Goal: Complete application form

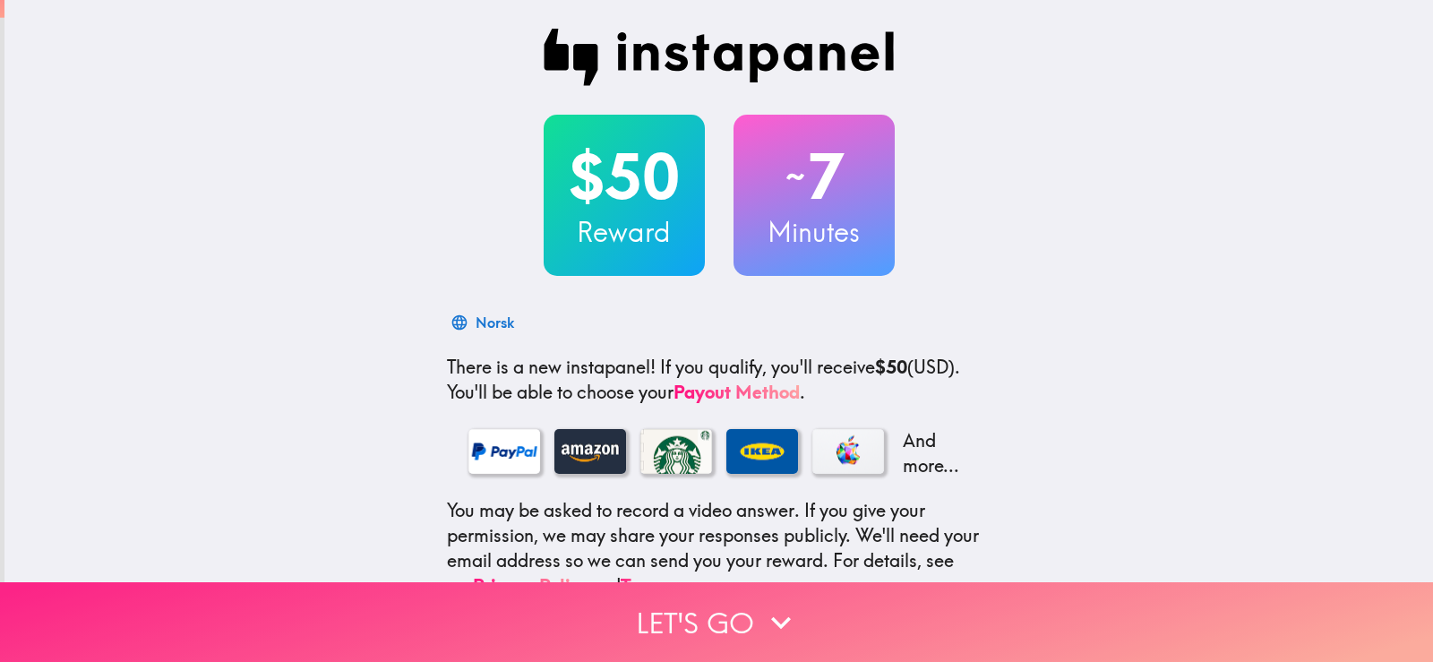
click at [751, 597] on button "Let's go" at bounding box center [716, 622] width 1433 height 80
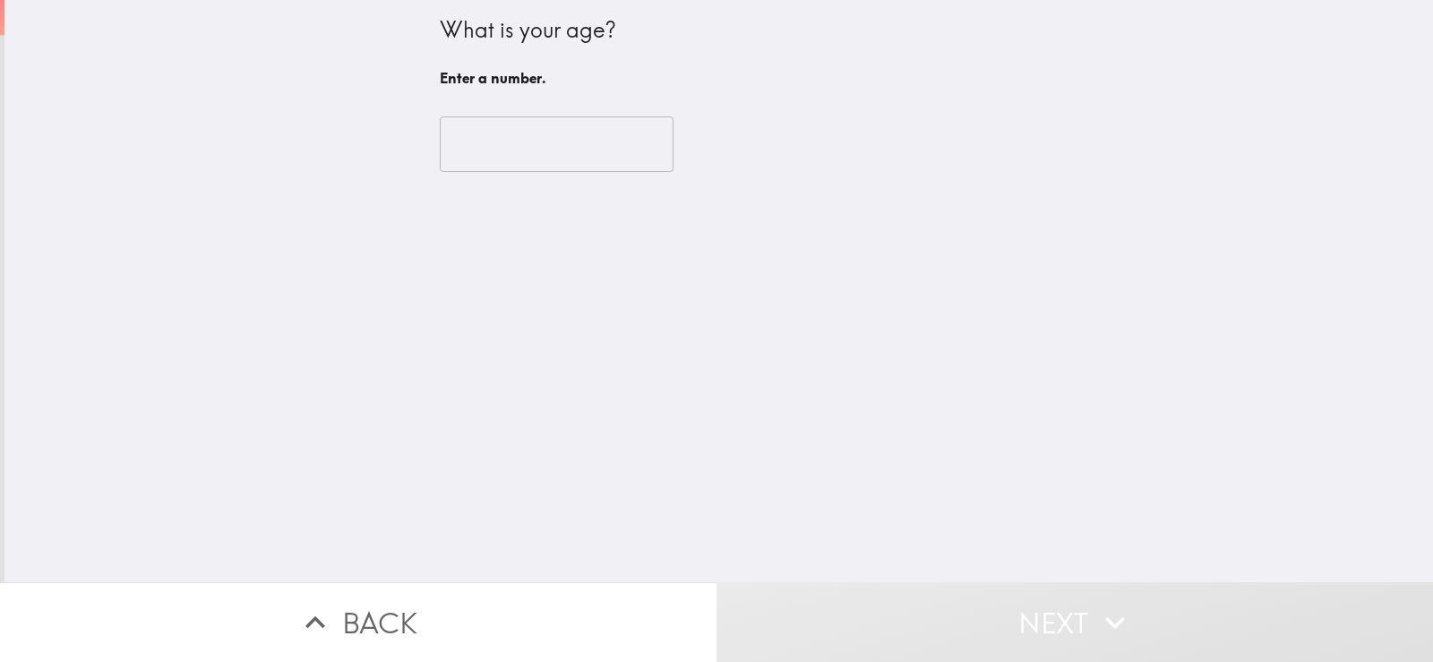
click at [495, 133] on input "number" at bounding box center [557, 144] width 234 height 56
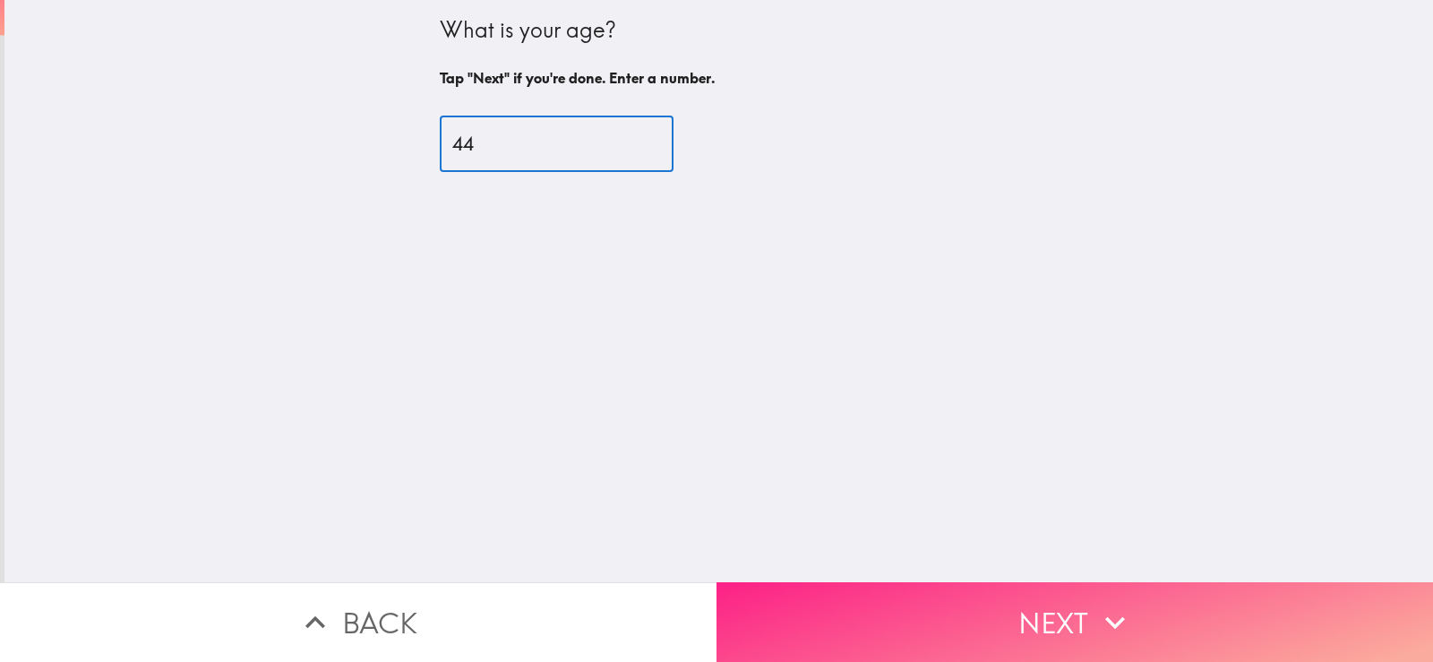
type input "44"
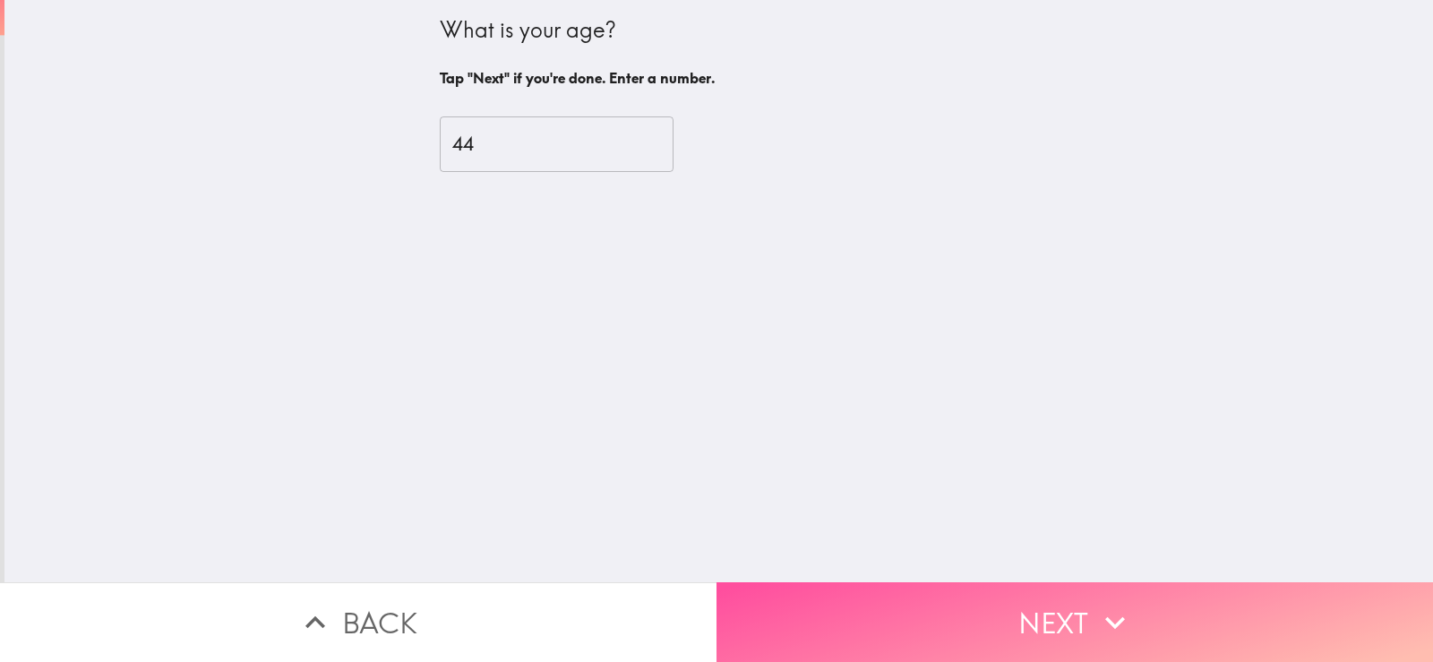
click at [912, 600] on button "Next" at bounding box center [1075, 622] width 717 height 80
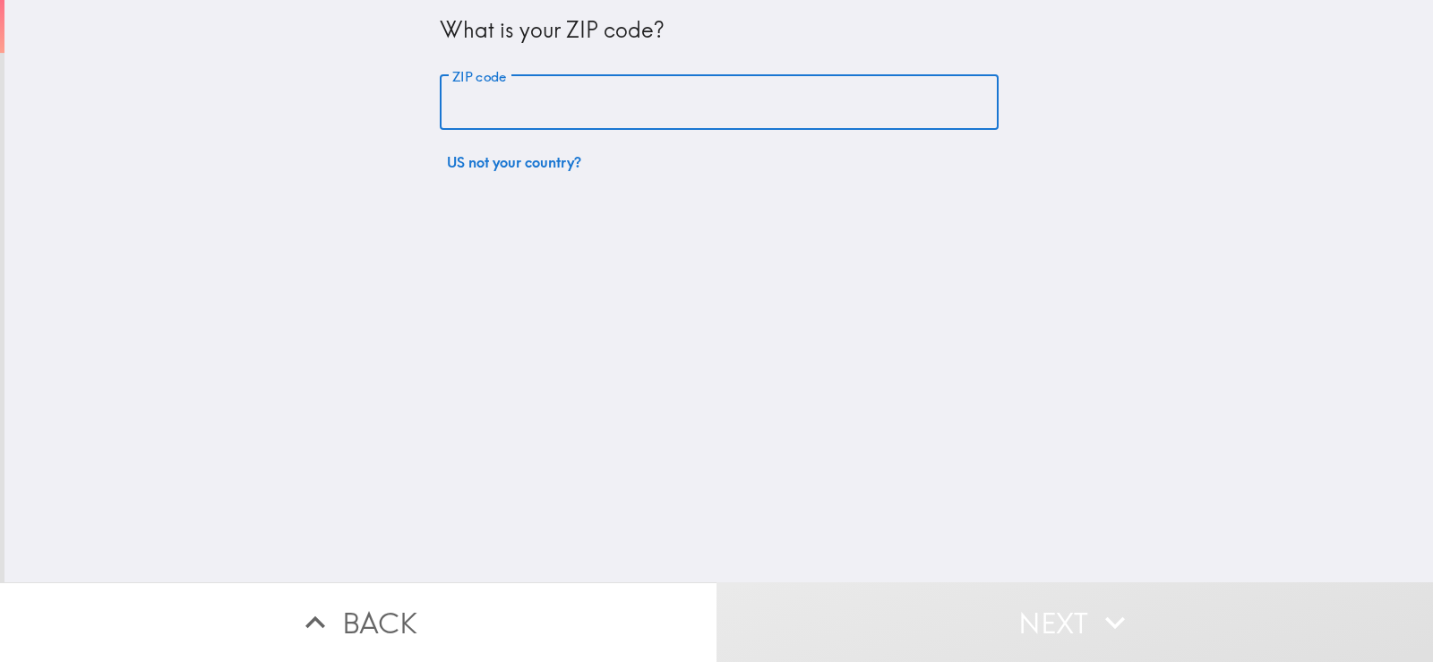
click at [545, 115] on input "ZIP code" at bounding box center [719, 103] width 559 height 56
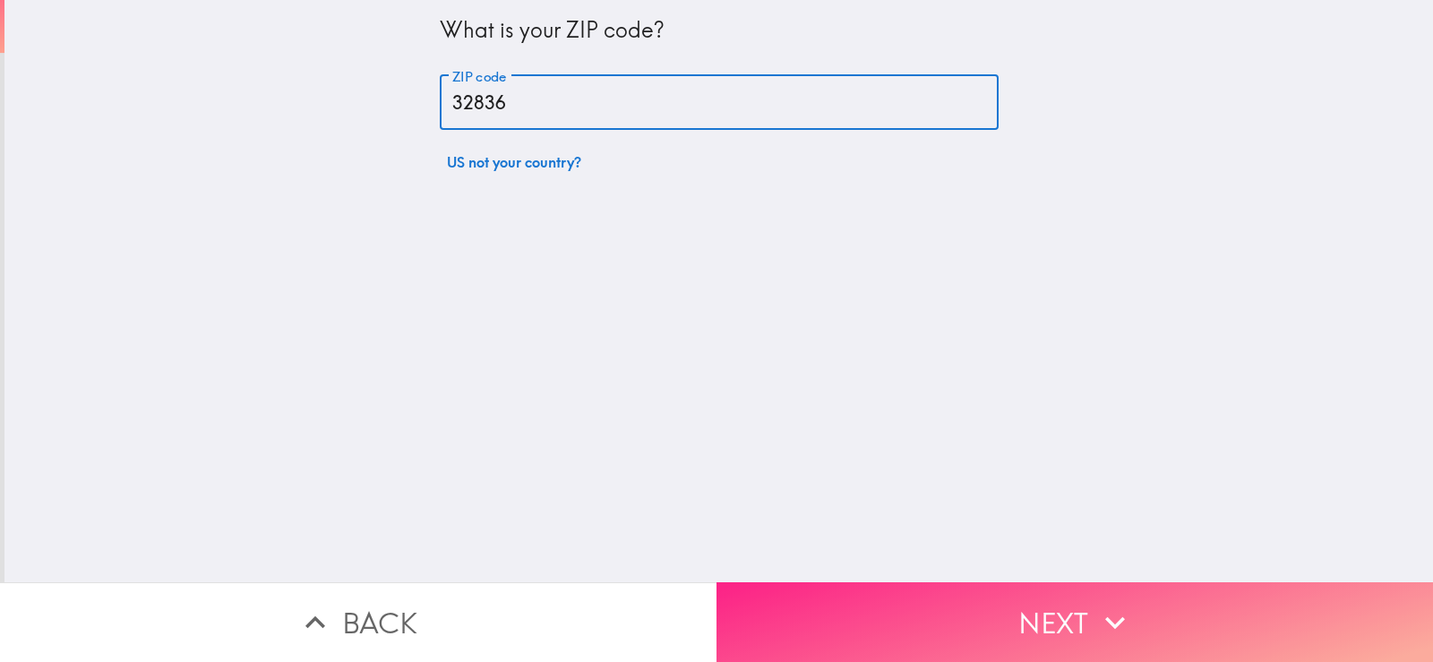
type input "32836"
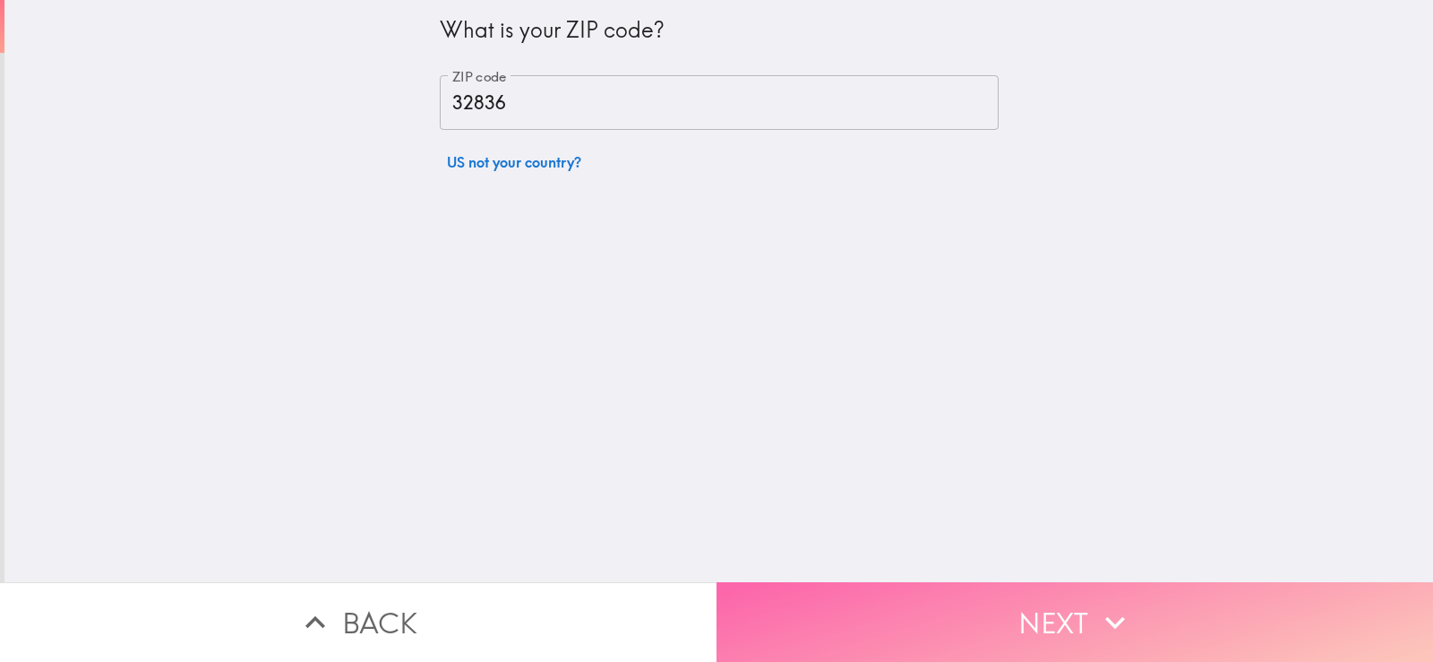
click at [903, 601] on button "Next" at bounding box center [1075, 622] width 717 height 80
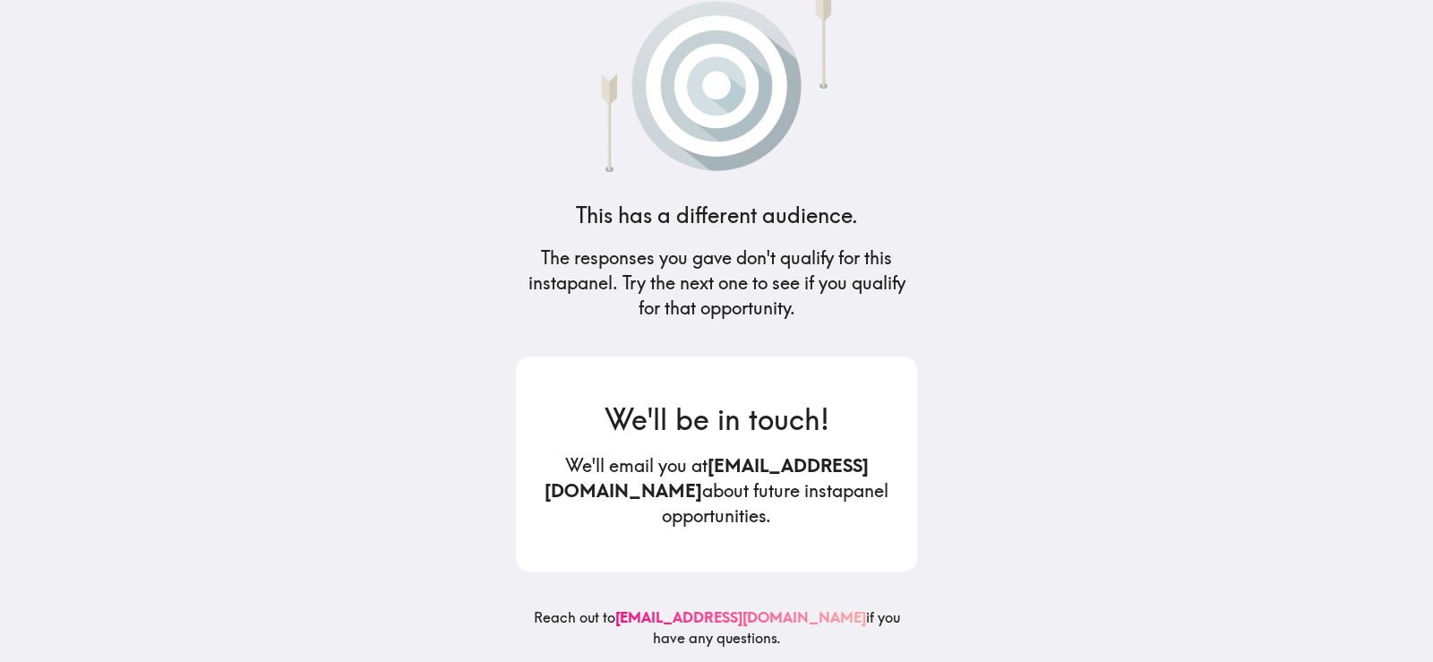
scroll to position [45, 0]
